Goal: Task Accomplishment & Management: Use online tool/utility

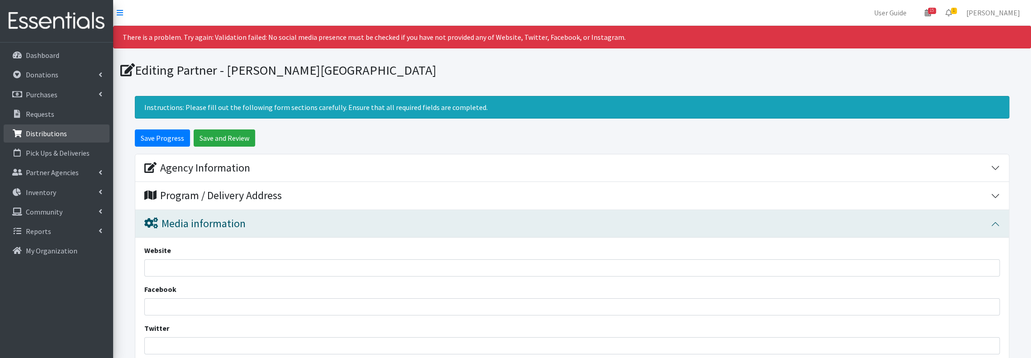
click at [52, 127] on link "Distributions" at bounding box center [57, 133] width 106 height 18
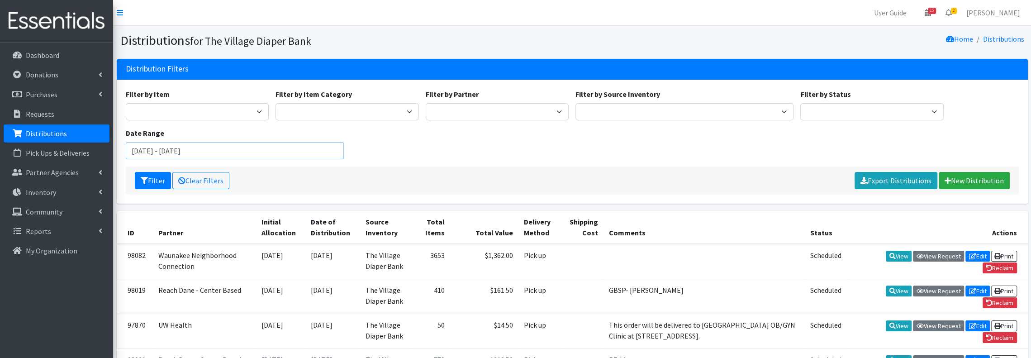
click at [300, 154] on input "August 14, 2025 - November 14, 2025" at bounding box center [235, 150] width 218 height 17
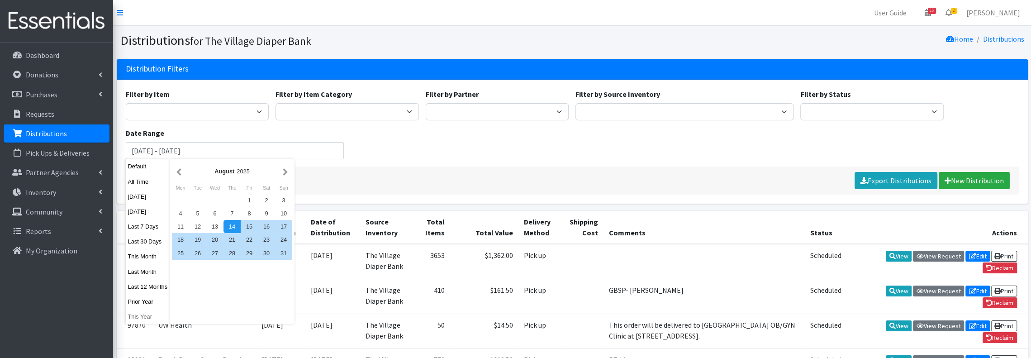
click at [147, 319] on button "This Year" at bounding box center [148, 316] width 44 height 13
type input "January 1, 2025 - December 31, 2025"
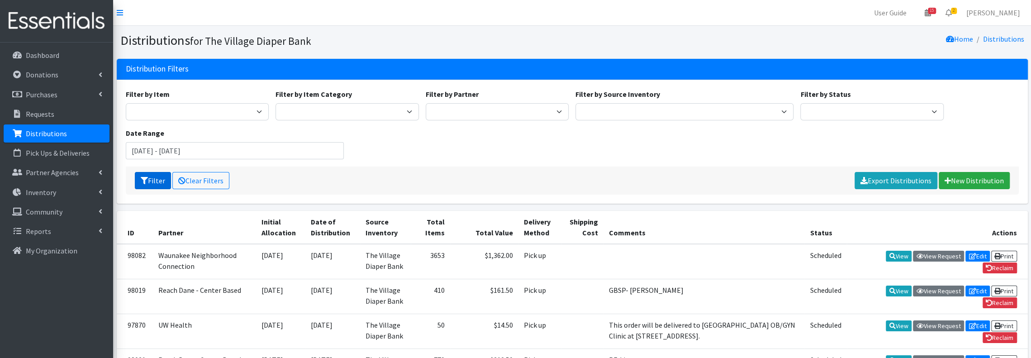
click at [158, 176] on button "Filter" at bounding box center [153, 180] width 36 height 17
click at [920, 178] on link "Export Distributions" at bounding box center [896, 180] width 83 height 17
